Goal: Task Accomplishment & Management: Manage account settings

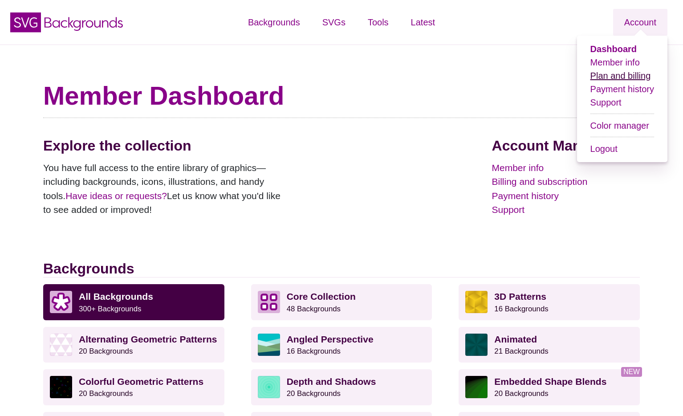
click at [618, 77] on link "Plan and billing" at bounding box center [620, 76] width 61 height 10
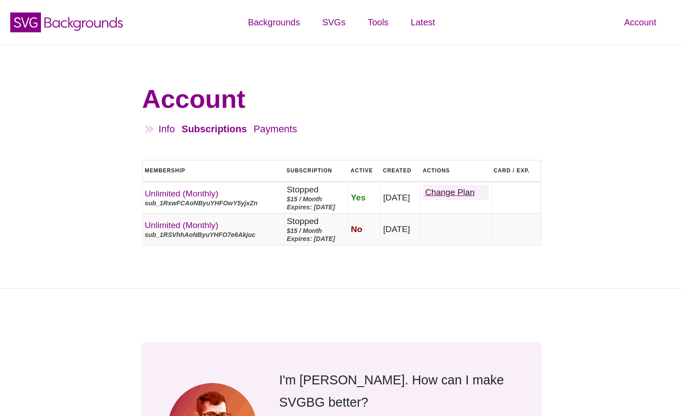
click at [454, 194] on link "Change Plan" at bounding box center [456, 192] width 66 height 15
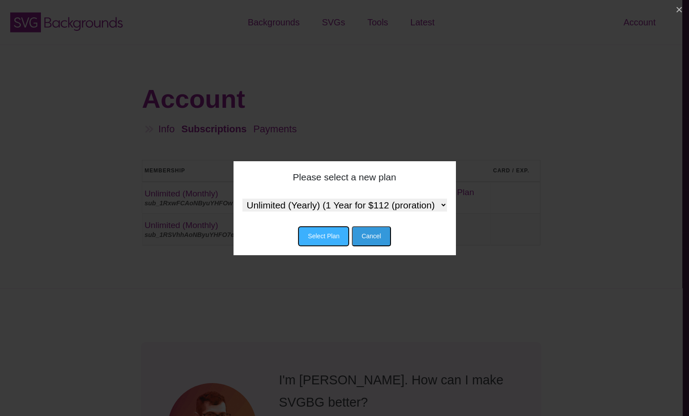
click at [338, 237] on button "Select Plan" at bounding box center [323, 236] width 51 height 20
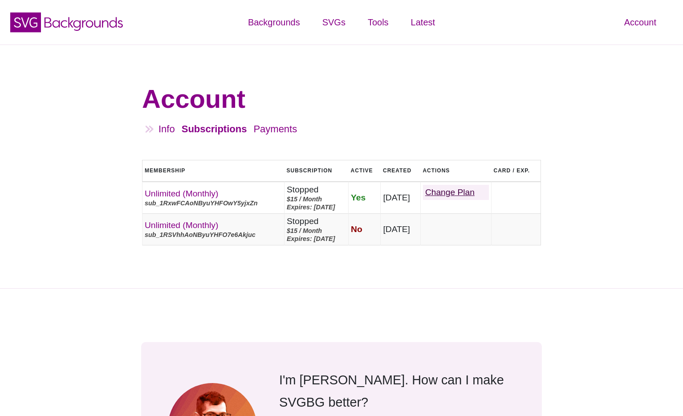
click at [483, 190] on link "Change Plan" at bounding box center [456, 192] width 66 height 15
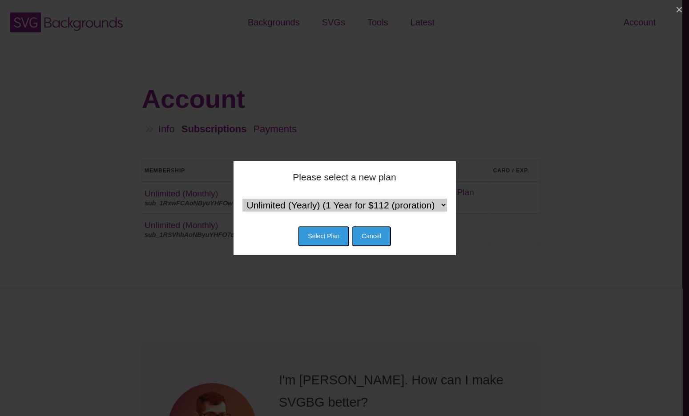
click at [432, 210] on select "Unlimited (Yearly) (1 Year for $112 (proration) then $120 / Year) Team (Monthly…" at bounding box center [344, 204] width 205 height 13
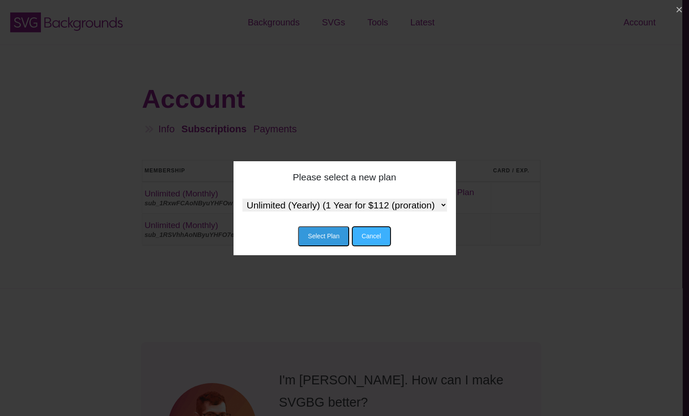
click at [375, 226] on button "Cancel" at bounding box center [371, 236] width 39 height 20
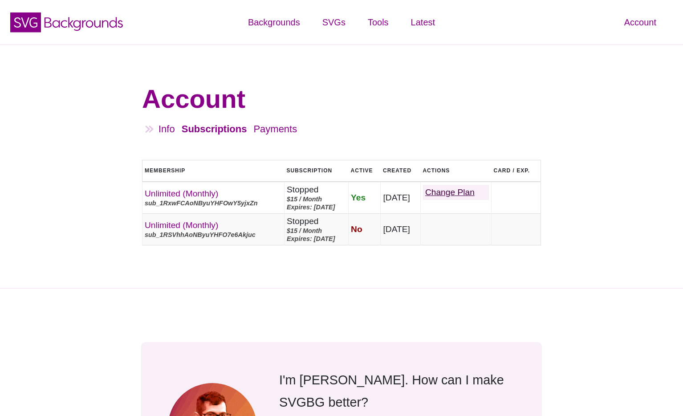
click at [462, 191] on link "Change Plan" at bounding box center [456, 192] width 66 height 15
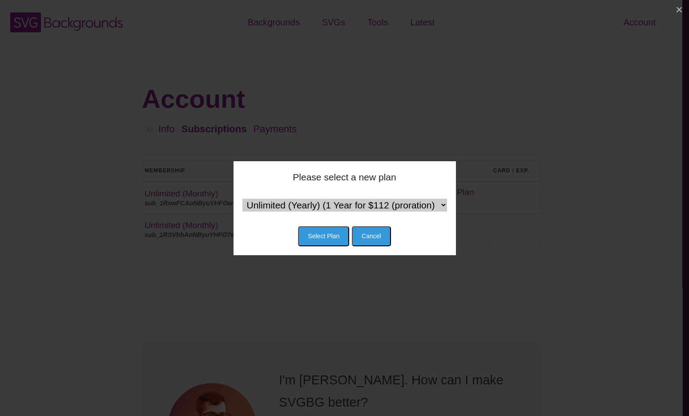
click at [337, 200] on select "Unlimited (Yearly) (1 Year for $112 (proration) then $120 / Year) Team (Monthly…" at bounding box center [344, 204] width 205 height 13
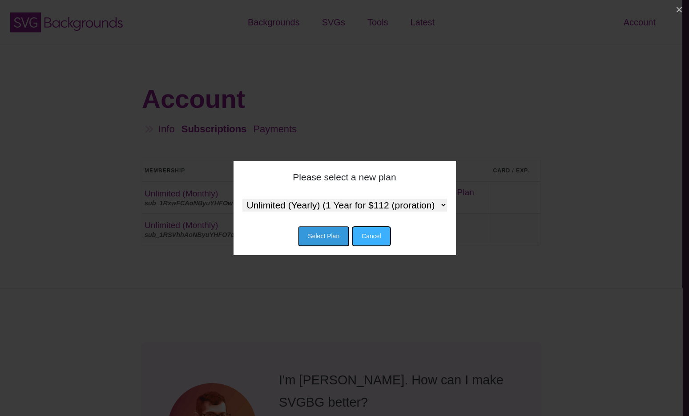
click at [376, 234] on button "Cancel" at bounding box center [371, 236] width 39 height 20
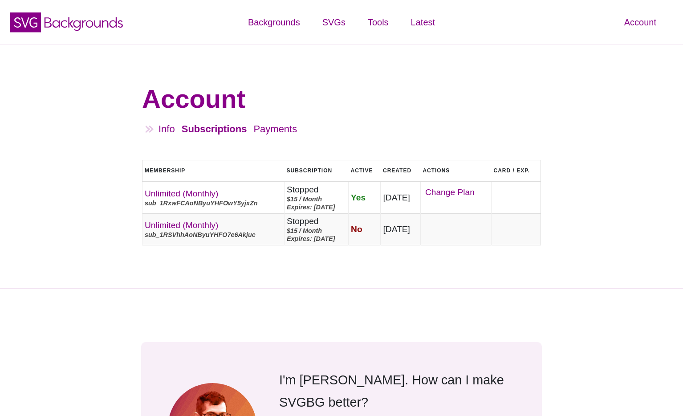
click at [361, 197] on span "Yes" at bounding box center [358, 197] width 15 height 9
